Goal: Information Seeking & Learning: Learn about a topic

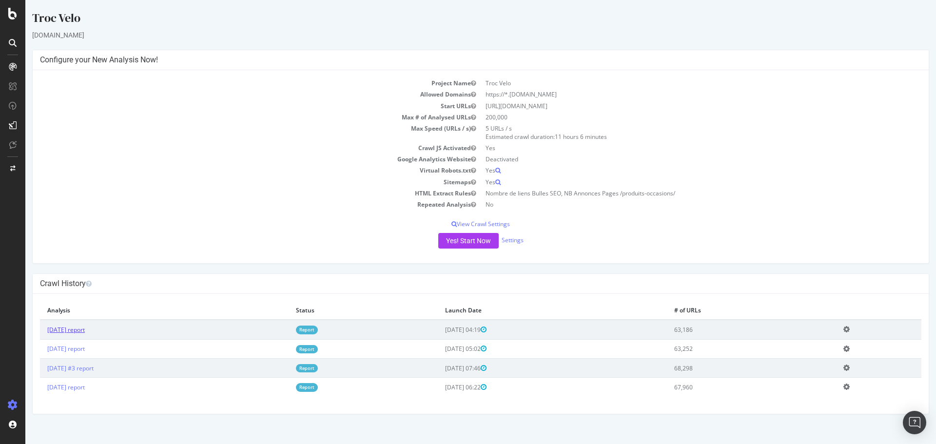
click at [84, 334] on link "[DATE] report" at bounding box center [66, 330] width 38 height 8
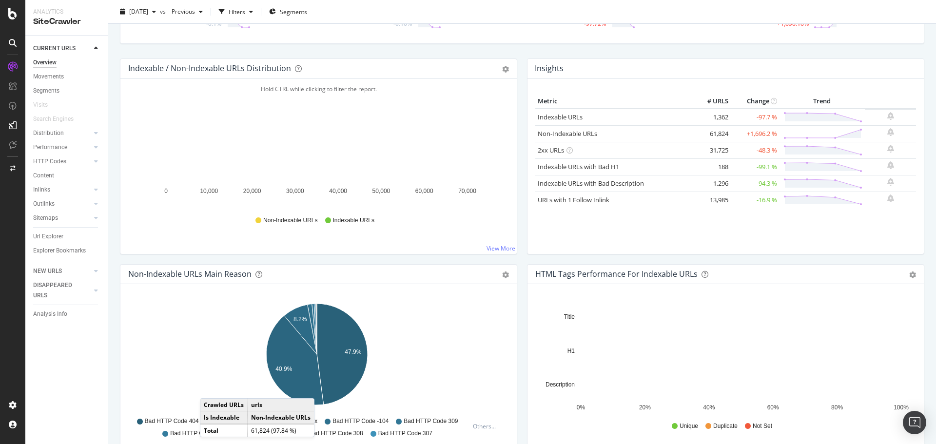
scroll to position [244, 0]
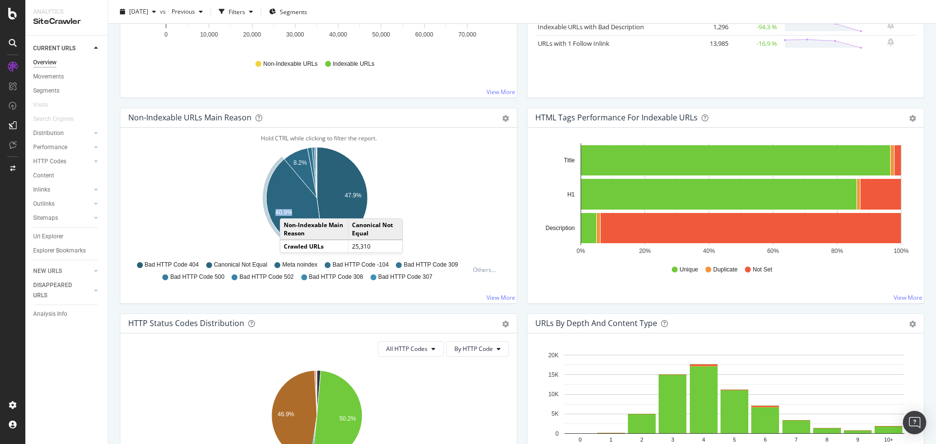
click at [290, 209] on g "40.9%" at bounding box center [293, 204] width 59 height 93
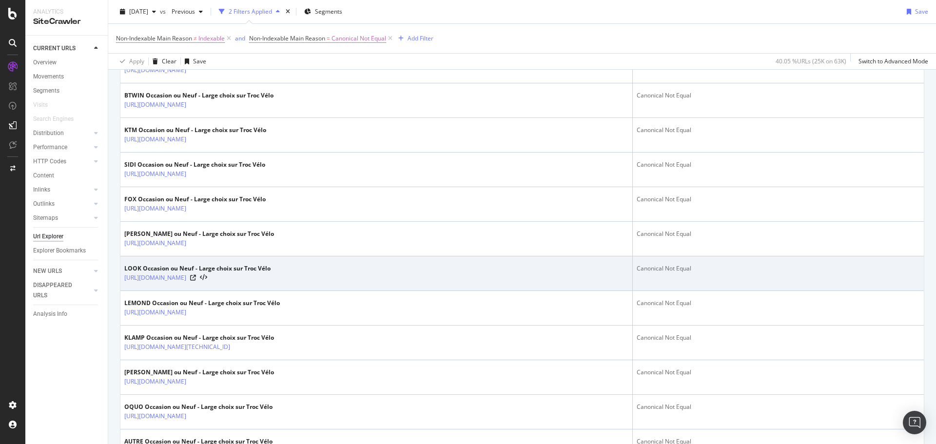
scroll to position [1463, 0]
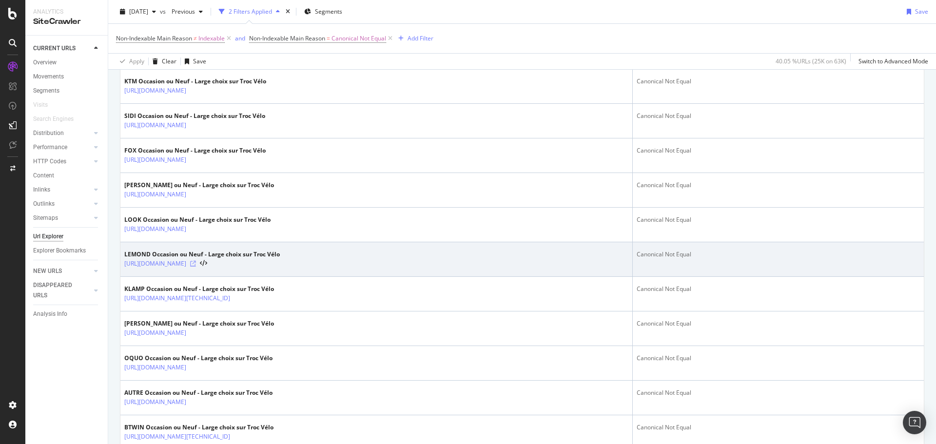
click at [196, 267] on icon at bounding box center [193, 264] width 6 height 6
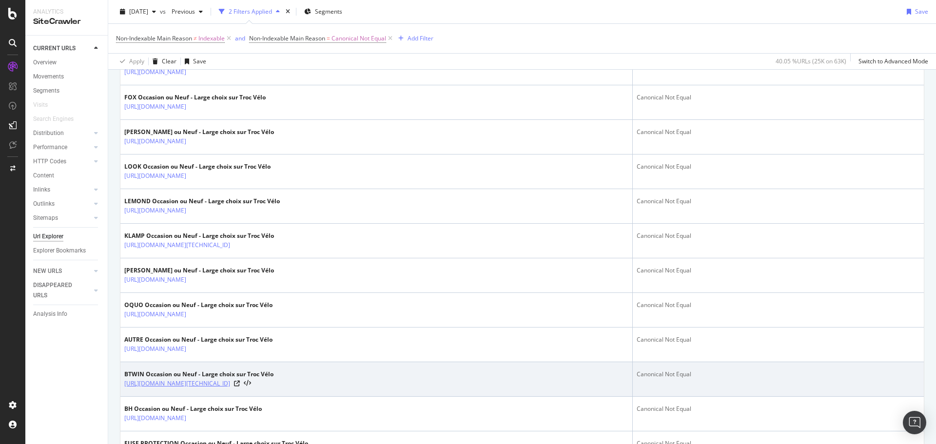
scroll to position [1609, 0]
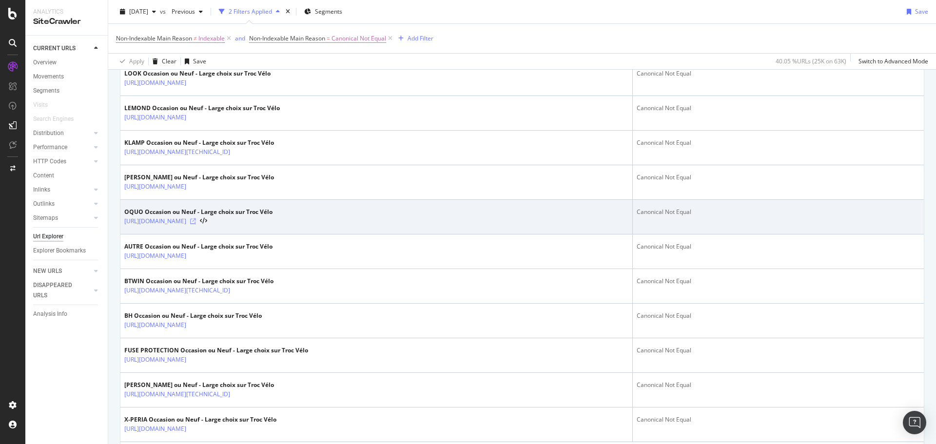
click at [196, 224] on icon at bounding box center [193, 221] width 6 height 6
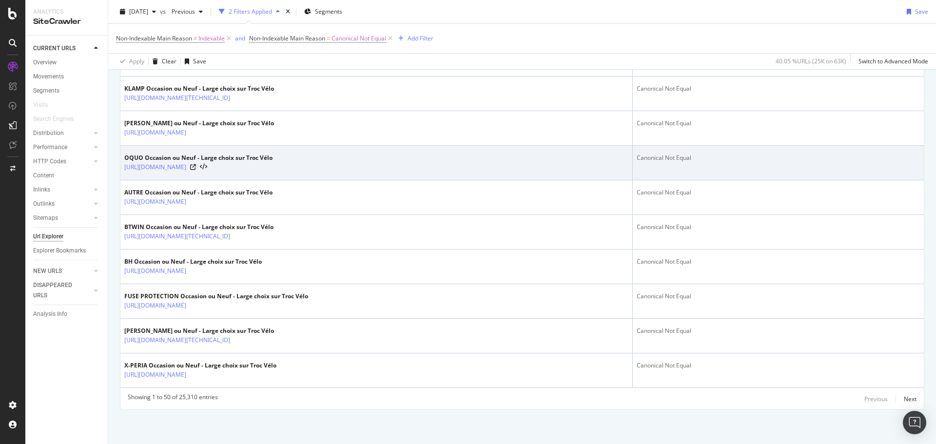
scroll to position [1693, 0]
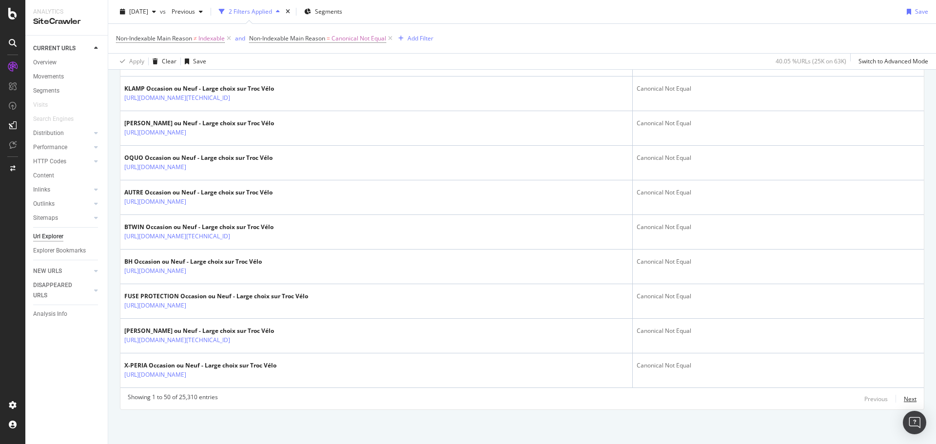
click at [904, 402] on div "Next" at bounding box center [910, 399] width 13 height 8
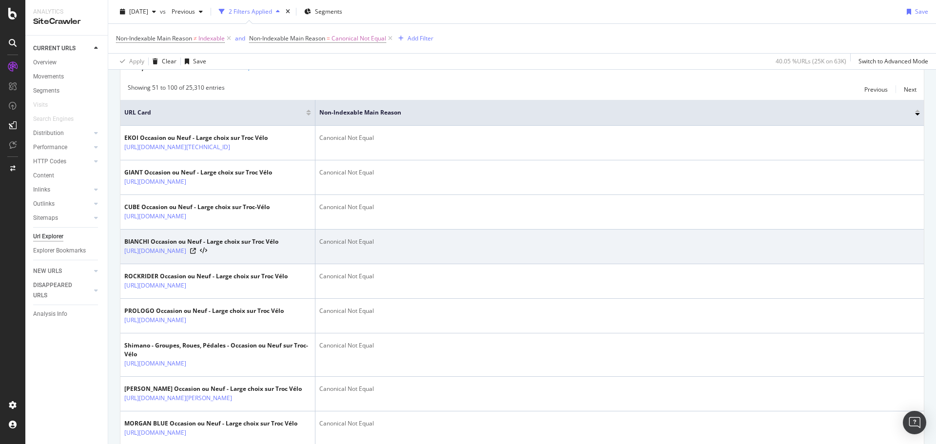
scroll to position [195, 0]
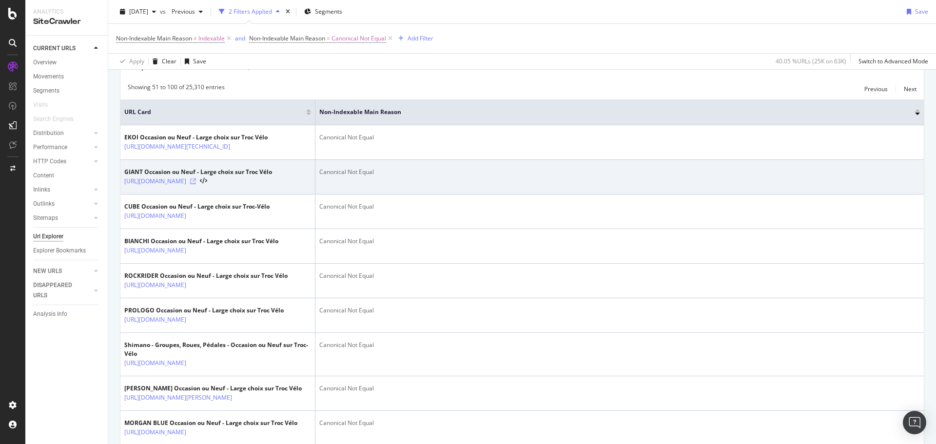
click at [196, 184] on icon at bounding box center [193, 181] width 6 height 6
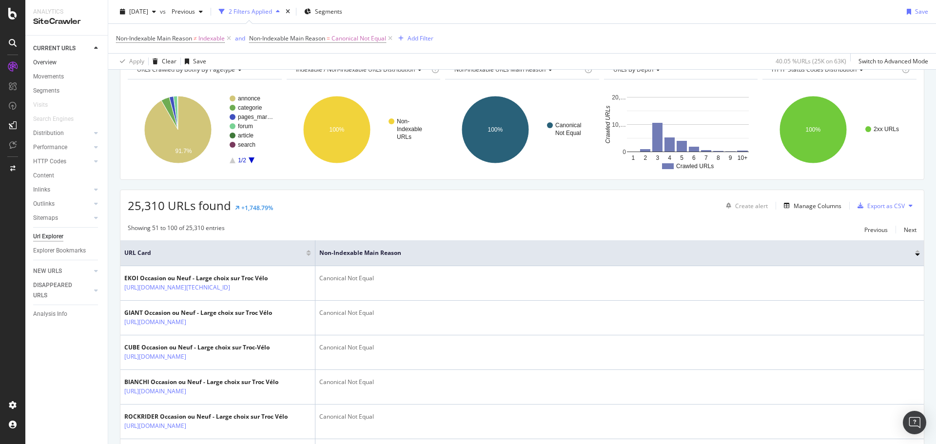
scroll to position [0, 0]
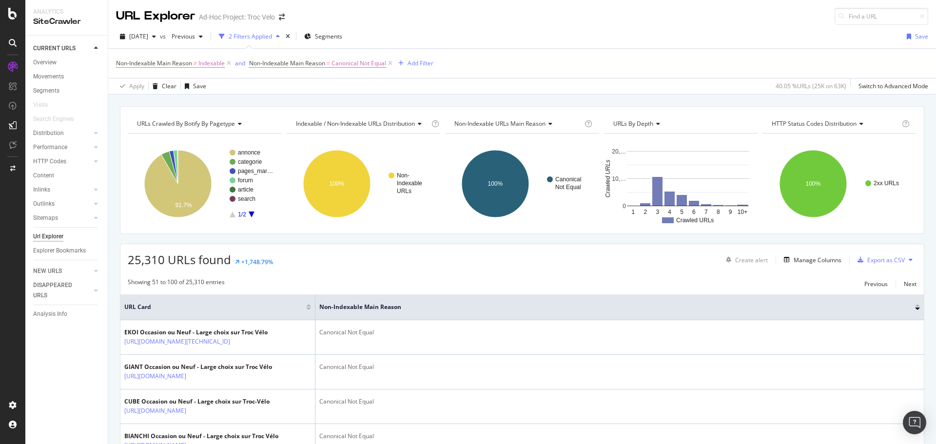
click at [51, 234] on div "Url Explorer" at bounding box center [48, 237] width 30 height 10
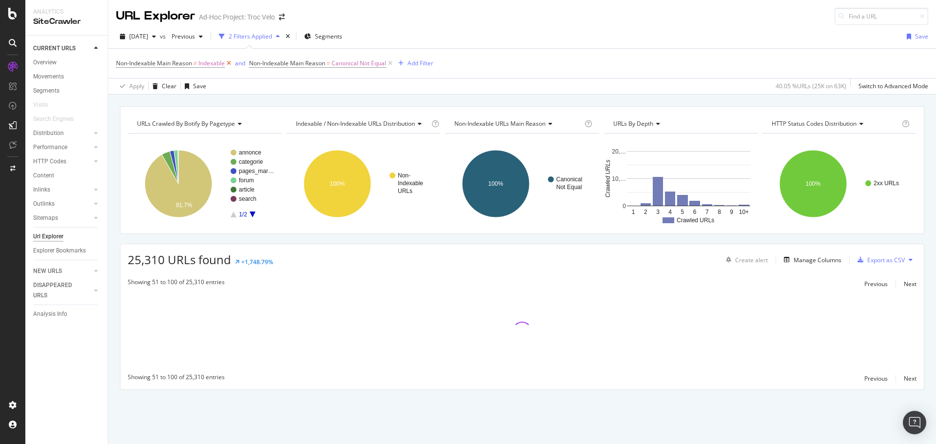
click at [230, 63] on icon at bounding box center [229, 64] width 8 height 10
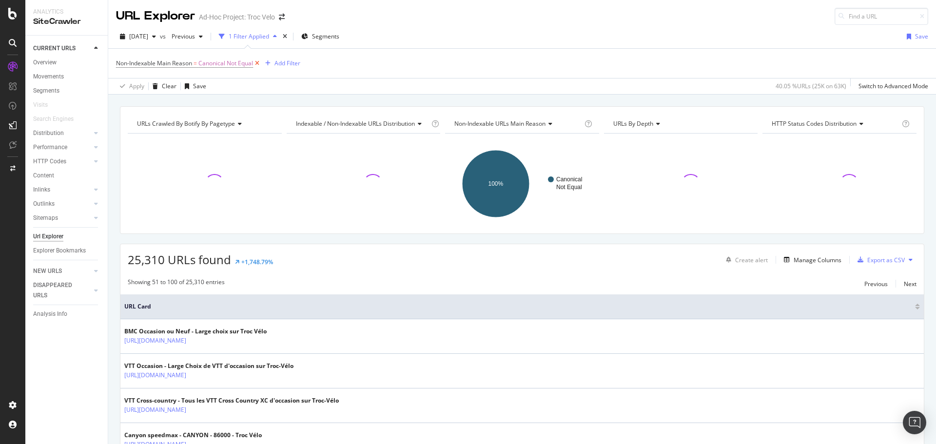
click at [261, 62] on icon at bounding box center [257, 64] width 8 height 10
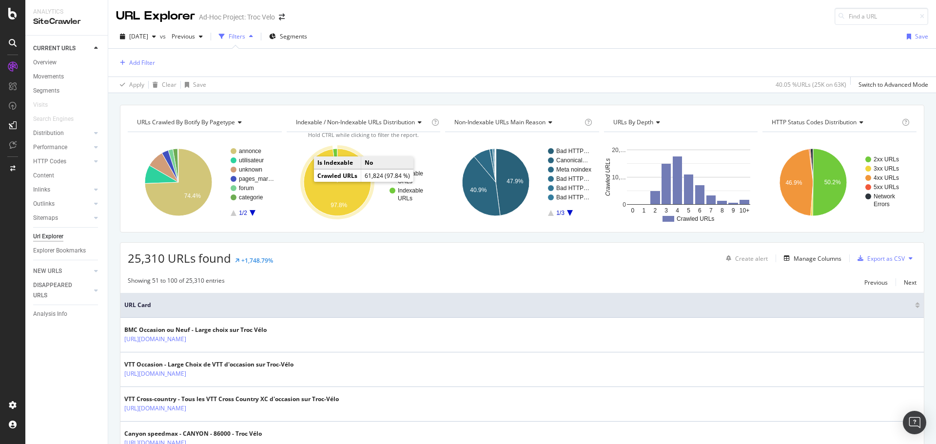
click at [312, 180] on icon "A chart." at bounding box center [337, 182] width 67 height 67
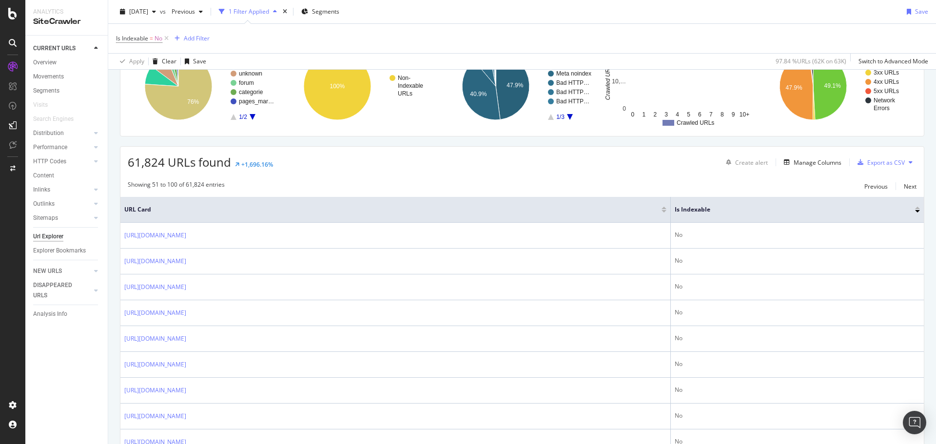
scroll to position [49, 0]
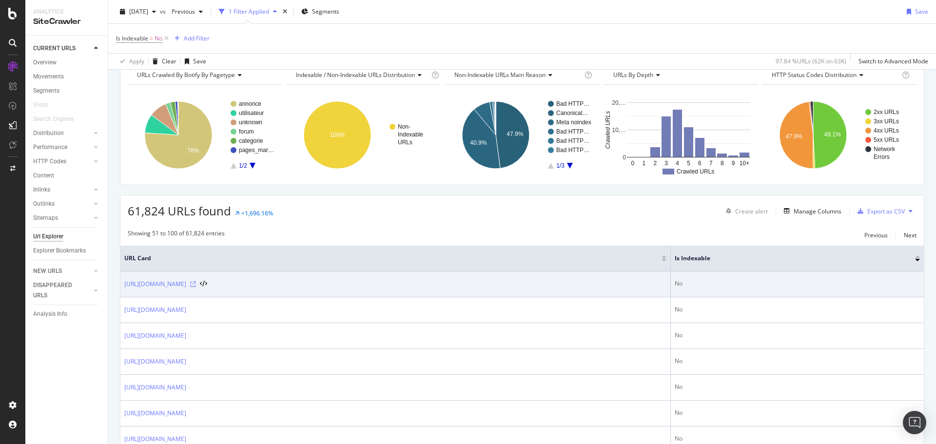
click at [196, 282] on icon at bounding box center [193, 284] width 6 height 6
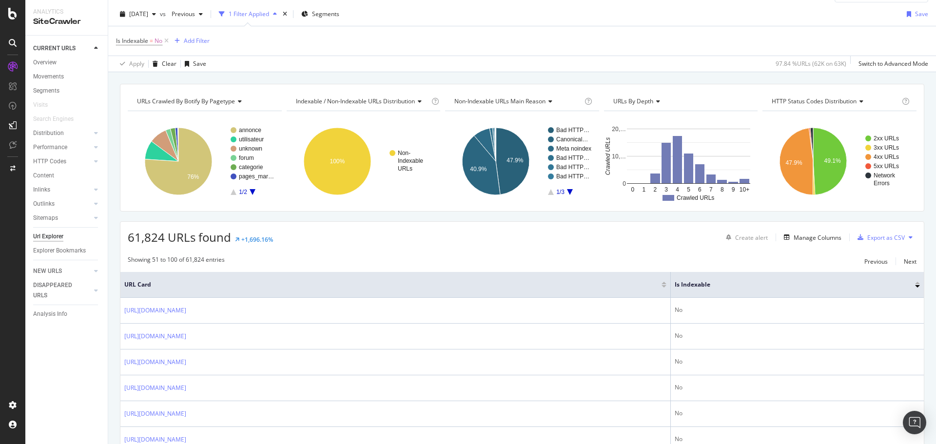
scroll to position [0, 0]
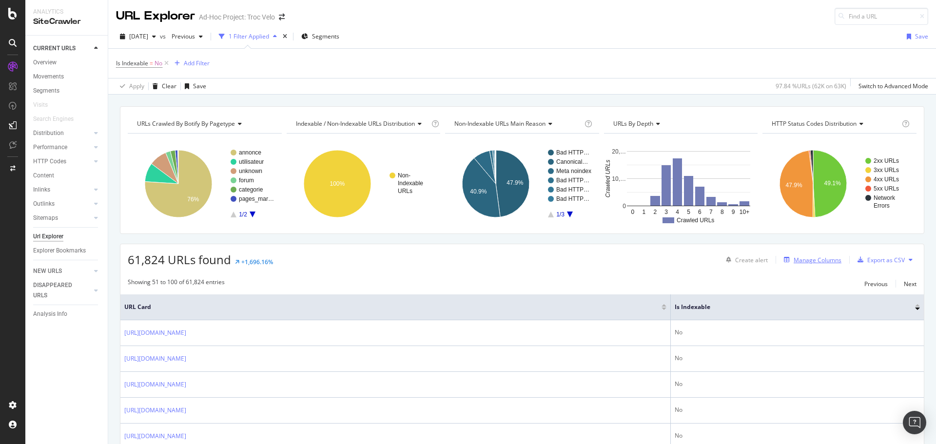
click at [809, 261] on div "Manage Columns" at bounding box center [818, 260] width 48 height 8
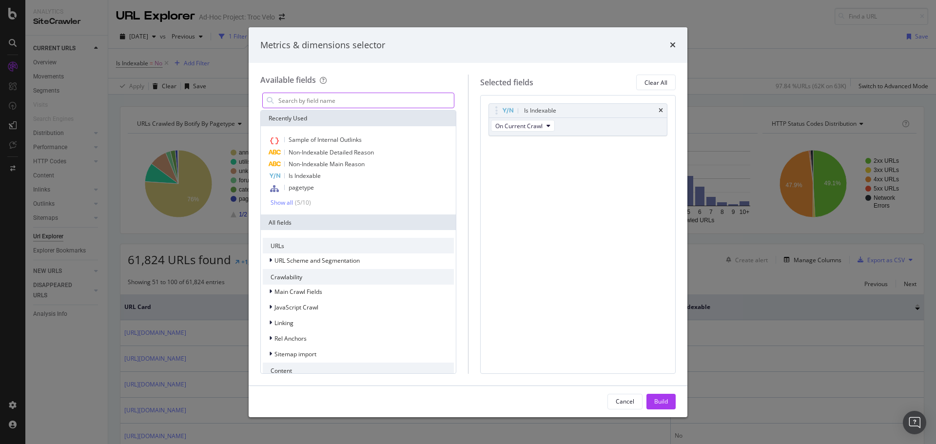
click at [333, 102] on input "modal" at bounding box center [365, 100] width 177 height 15
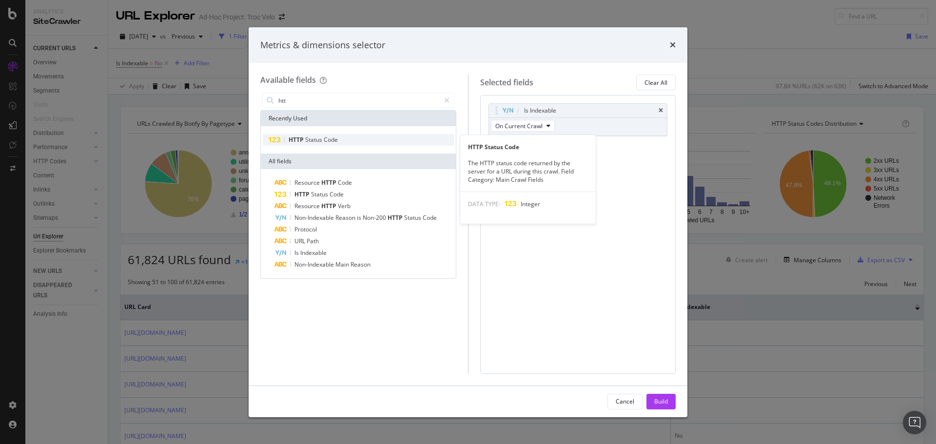
type input "htt"
click at [326, 138] on span "Code" at bounding box center [331, 140] width 14 height 8
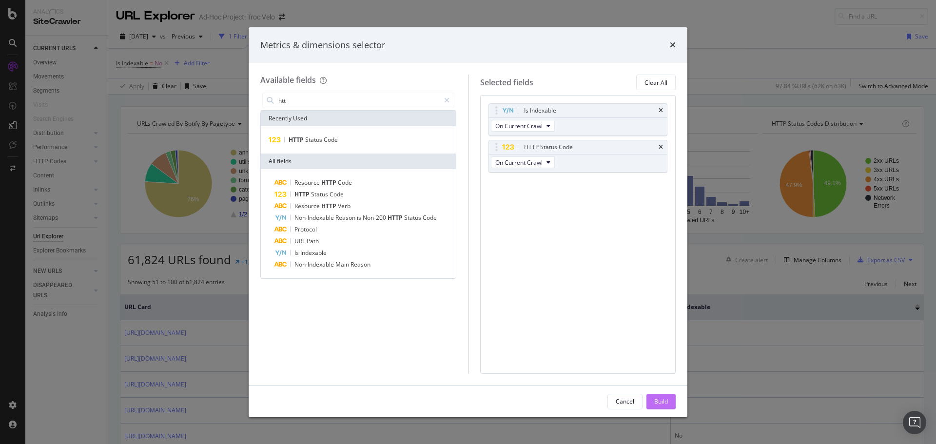
click at [656, 403] on div "Build" at bounding box center [661, 401] width 14 height 8
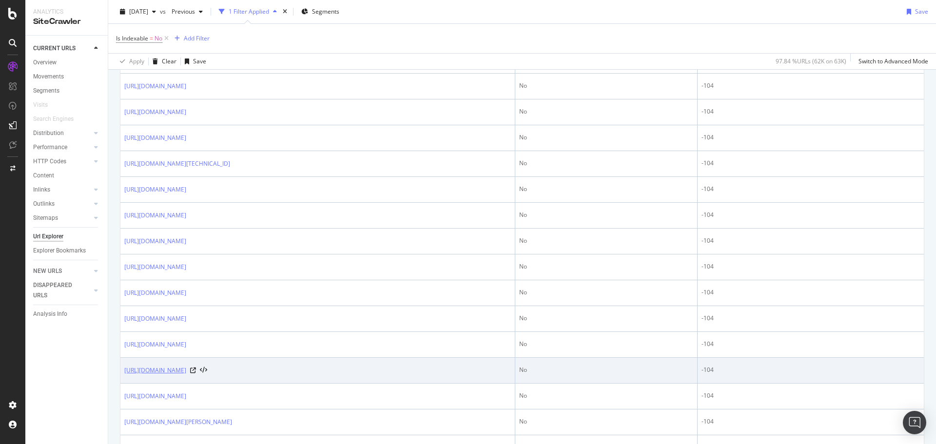
scroll to position [1234, 0]
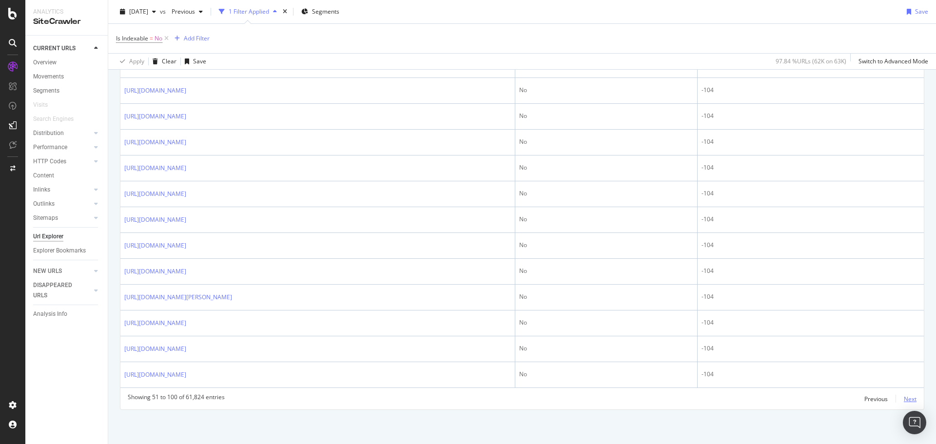
click at [904, 398] on div "Next" at bounding box center [910, 399] width 13 height 8
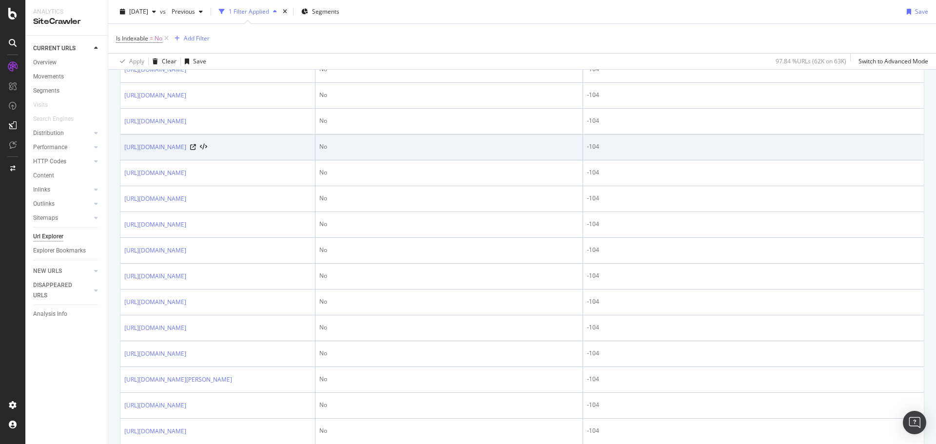
scroll to position [341, 0]
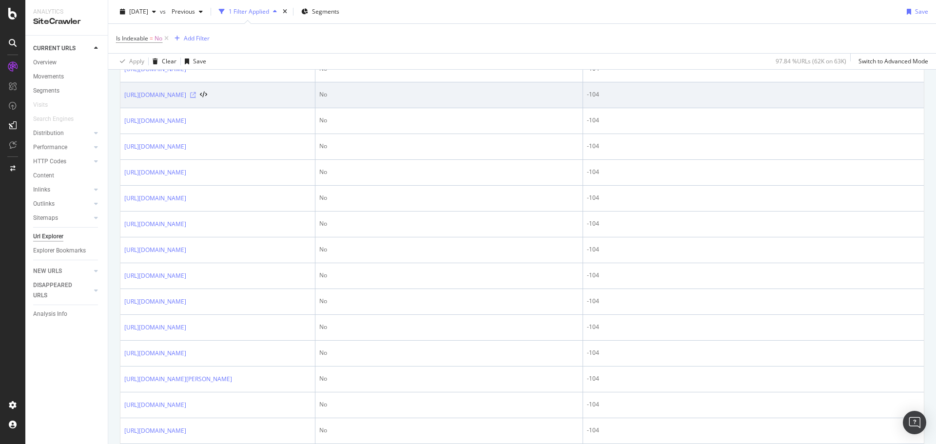
click at [196, 98] on icon at bounding box center [193, 95] width 6 height 6
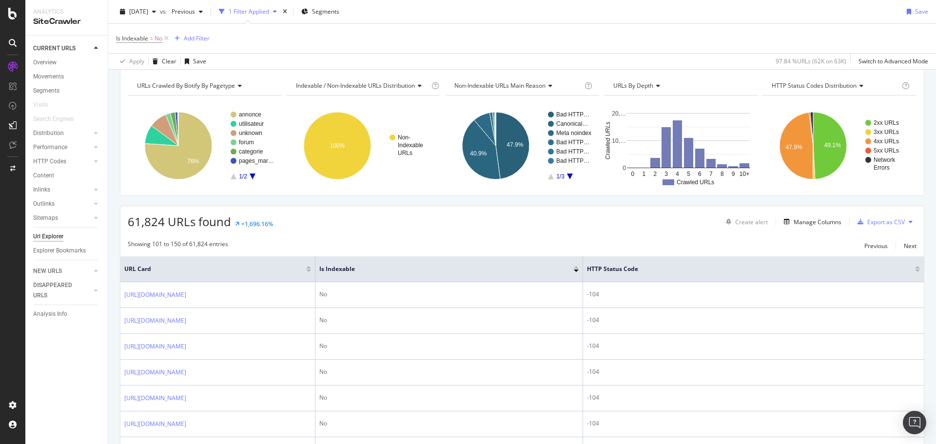
scroll to position [0, 0]
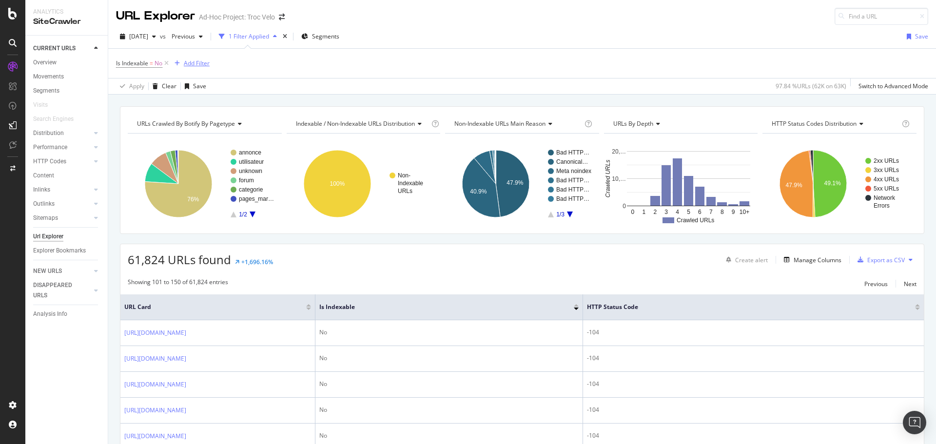
click at [195, 60] on div "Add Filter" at bounding box center [197, 63] width 26 height 8
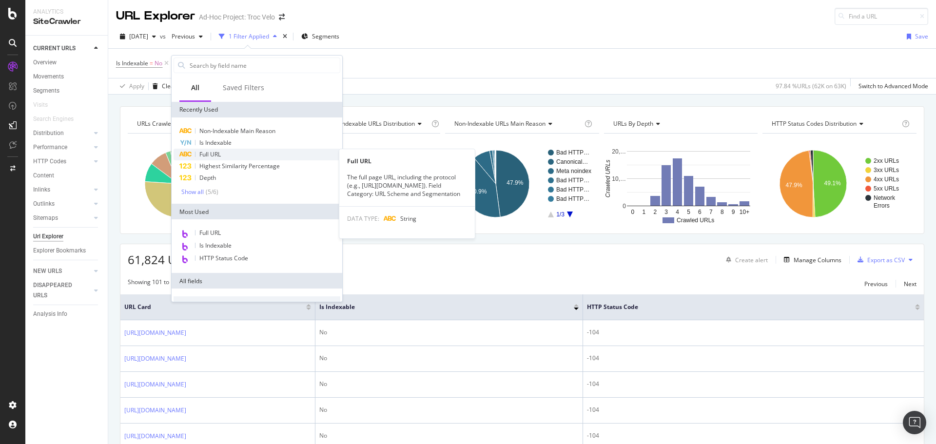
click at [216, 150] on span "Full URL" at bounding box center [209, 154] width 21 height 8
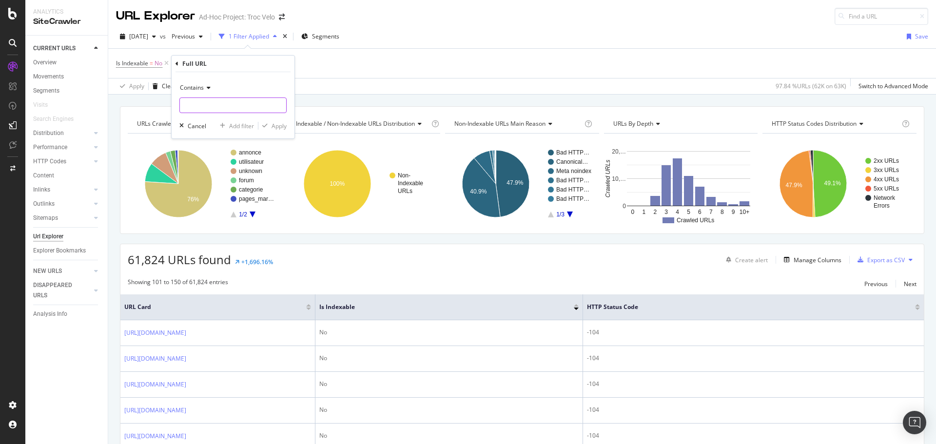
click at [202, 106] on input "text" at bounding box center [233, 106] width 106 height 16
type input "/fr-fr/fr-fr"
click at [273, 128] on div "Apply" at bounding box center [279, 126] width 15 height 8
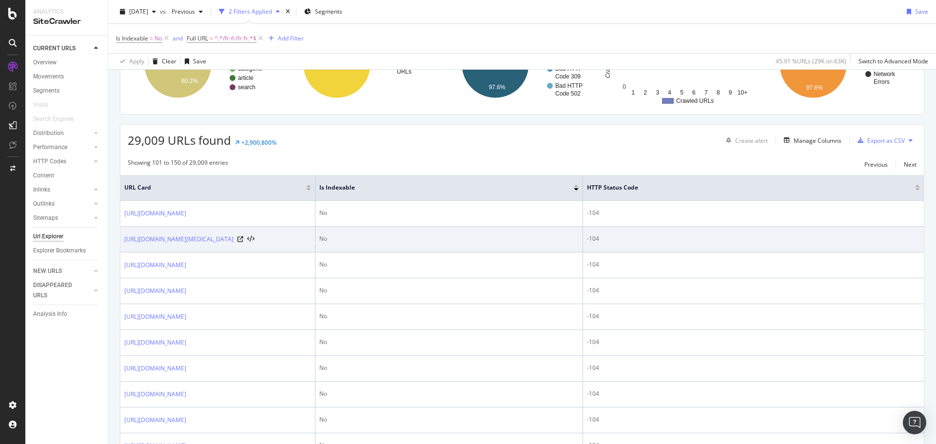
scroll to position [146, 0]
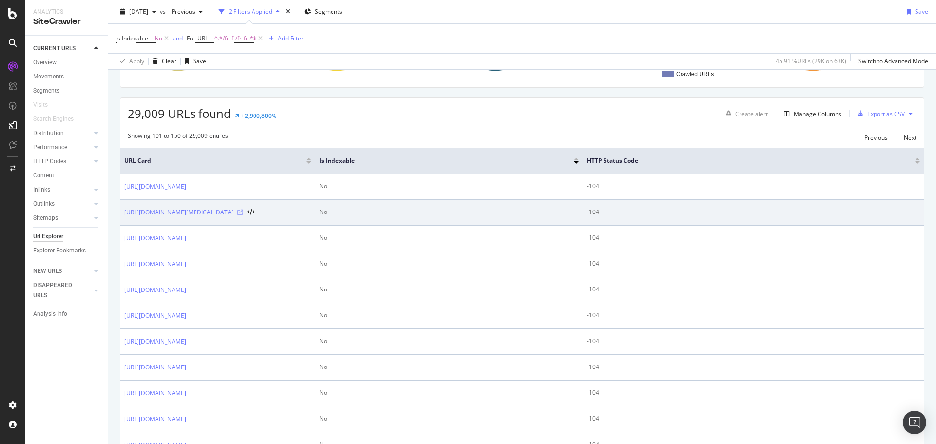
click at [243, 216] on icon at bounding box center [240, 213] width 6 height 6
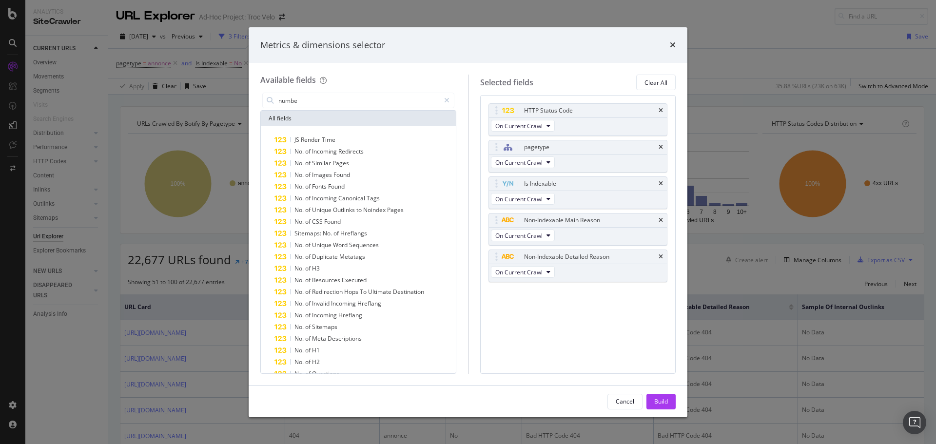
click at [671, 40] on div "times" at bounding box center [673, 45] width 6 height 13
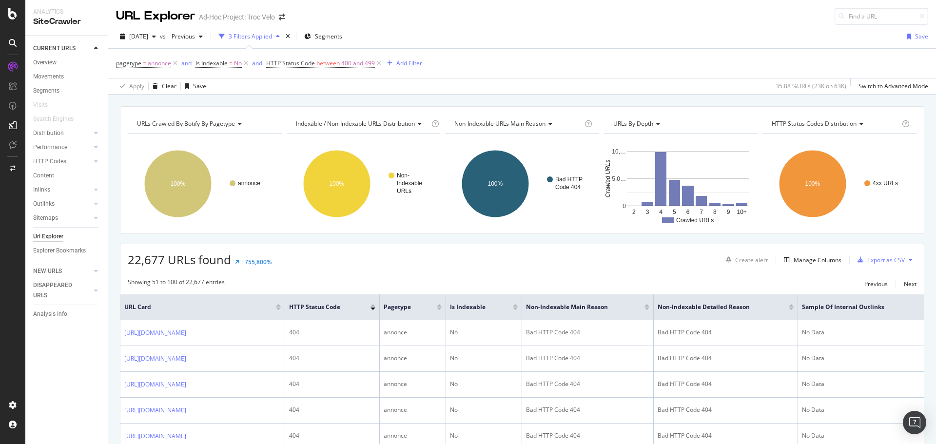
click at [398, 59] on div "Add Filter" at bounding box center [402, 63] width 39 height 11
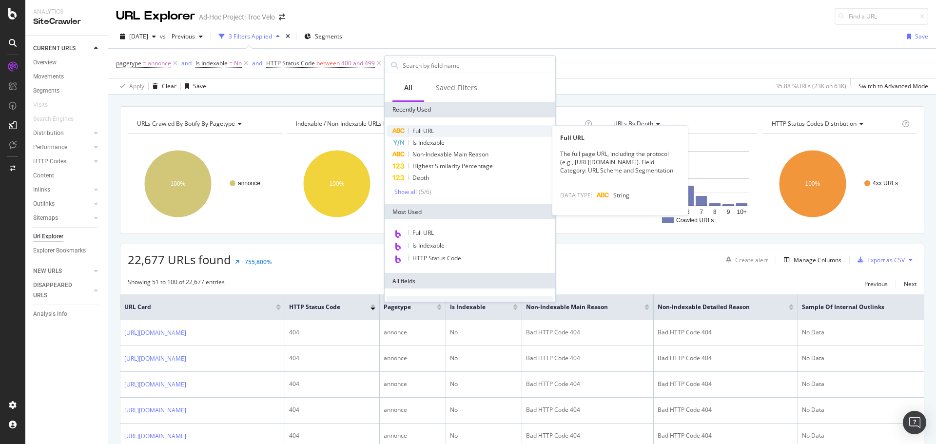
click at [419, 128] on span "Full URL" at bounding box center [423, 131] width 21 height 8
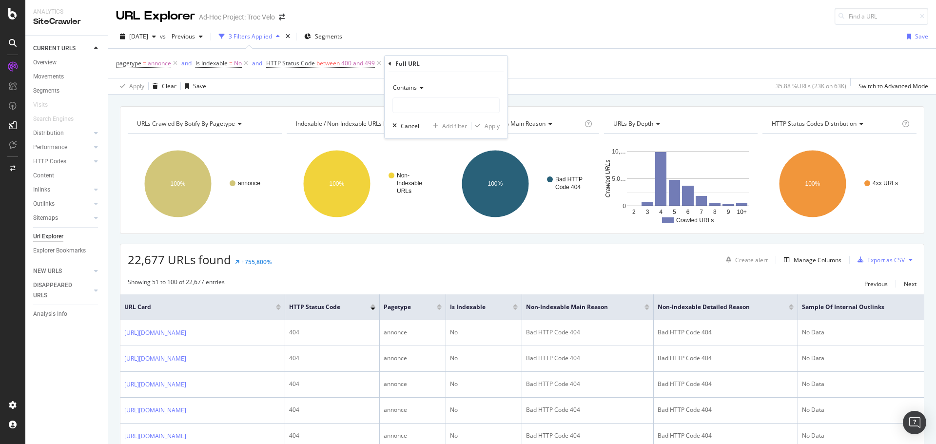
click at [406, 95] on div "Contains" at bounding box center [446, 88] width 107 height 16
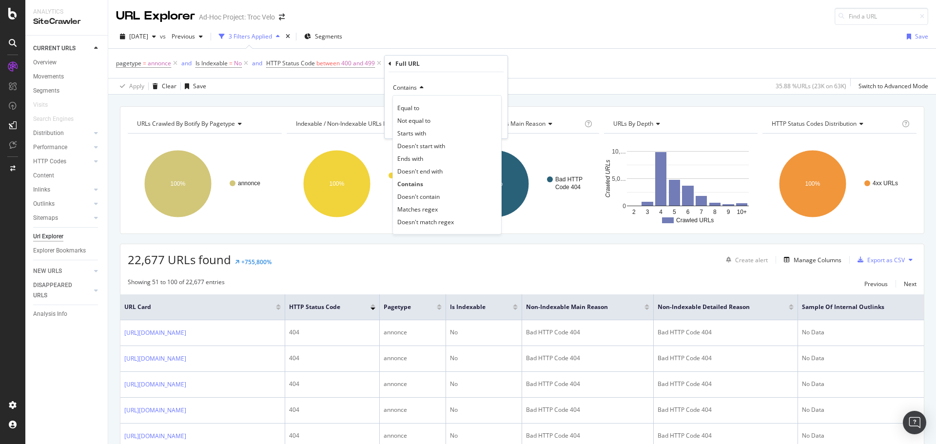
click at [449, 92] on div "Contains" at bounding box center [446, 88] width 107 height 16
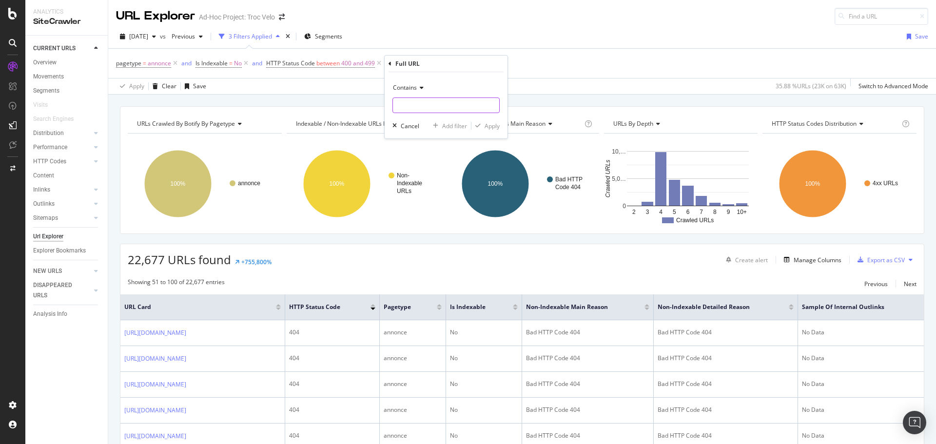
click at [438, 102] on input "text" at bounding box center [446, 106] width 106 height 16
type input "fr-fr/fr-fr"
click at [488, 128] on div "Apply" at bounding box center [492, 126] width 15 height 8
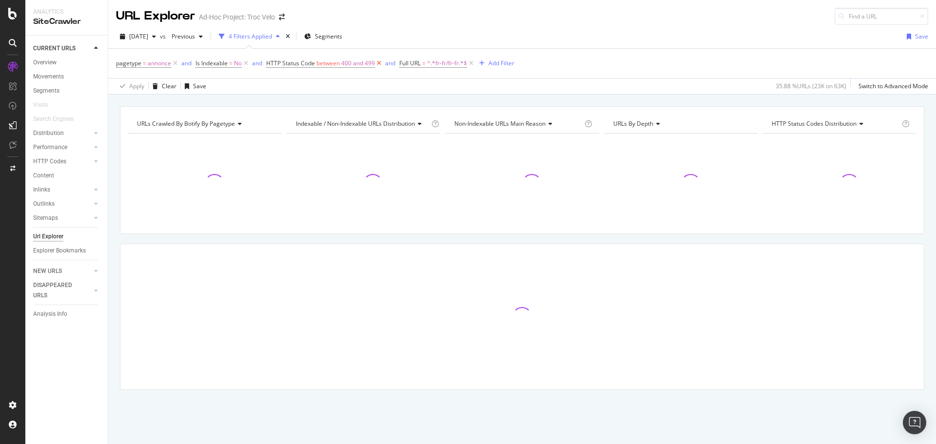
click at [381, 62] on icon at bounding box center [379, 64] width 8 height 10
